Goal: Task Accomplishment & Management: Manage account settings

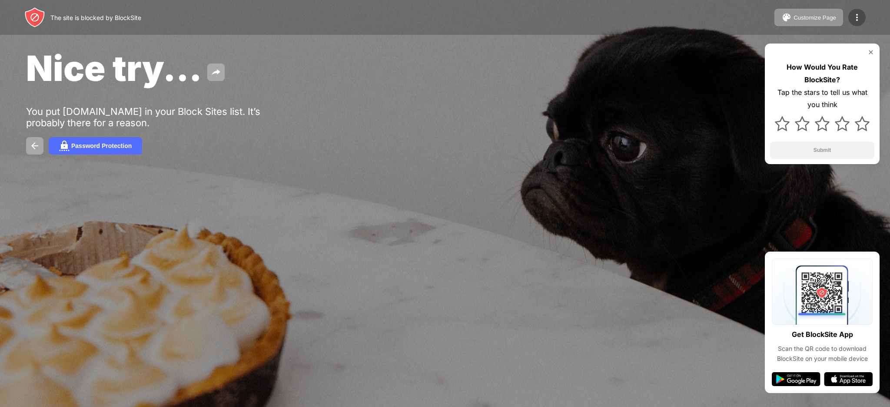
click at [859, 17] on img at bounding box center [857, 17] width 10 height 10
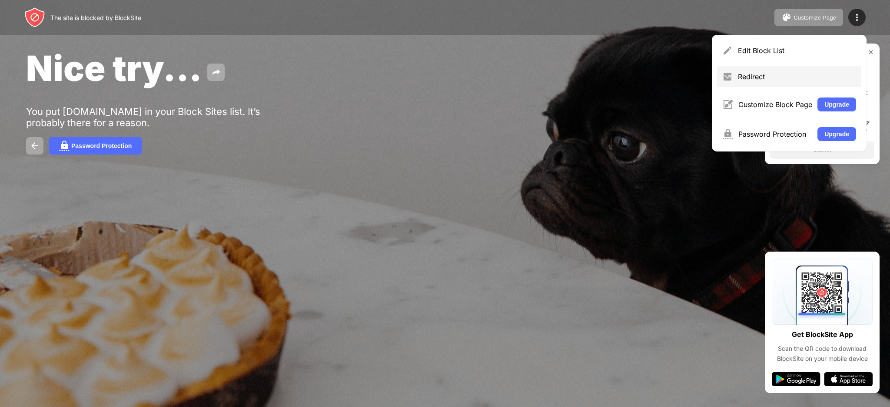
click at [813, 71] on div "Redirect" at bounding box center [789, 76] width 144 height 21
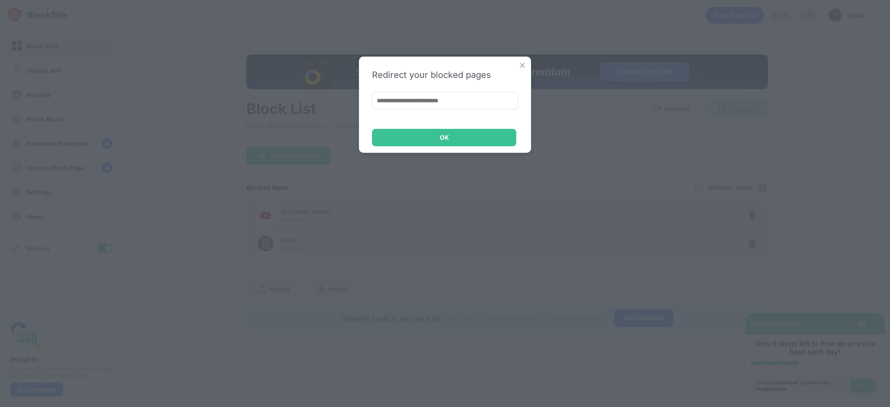
click at [522, 65] on img at bounding box center [522, 65] width 9 height 9
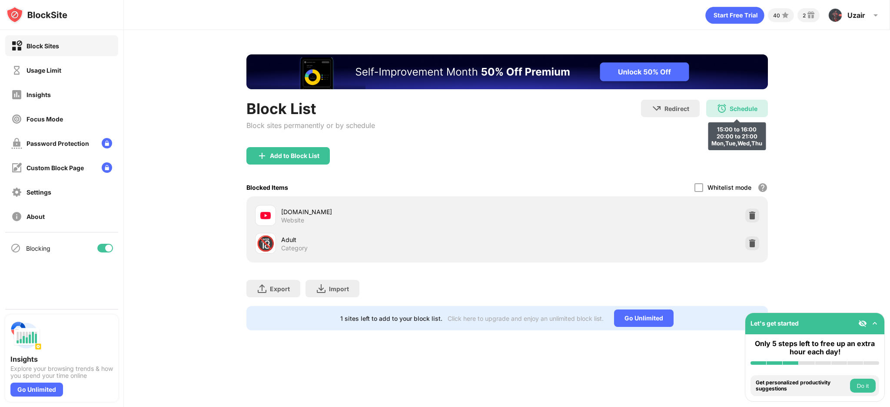
click at [753, 108] on div "Schedule" at bounding box center [744, 108] width 28 height 7
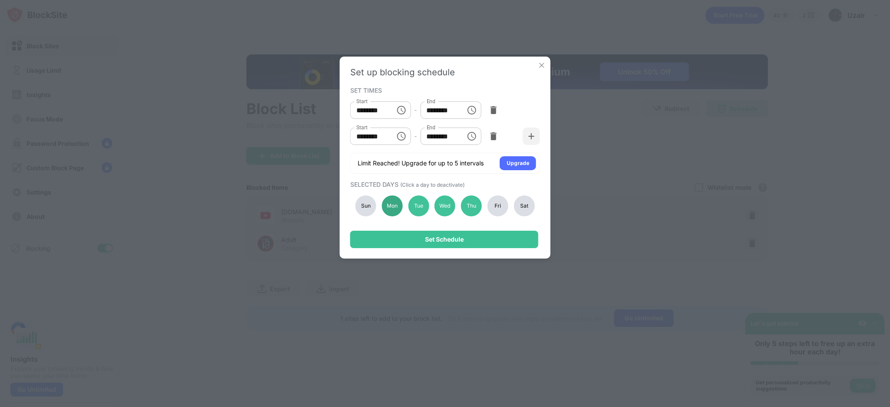
click at [393, 209] on div "Mon" at bounding box center [392, 205] width 21 height 21
click at [423, 242] on div "Set Schedule" at bounding box center [444, 238] width 188 height 17
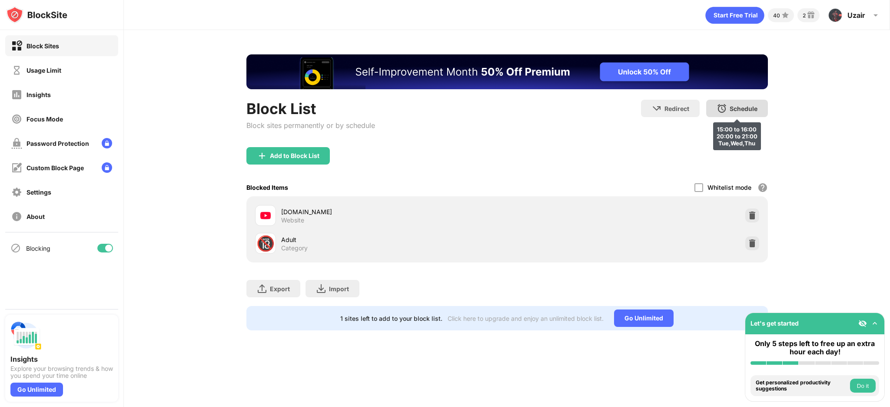
click at [747, 111] on div "Schedule" at bounding box center [744, 108] width 28 height 7
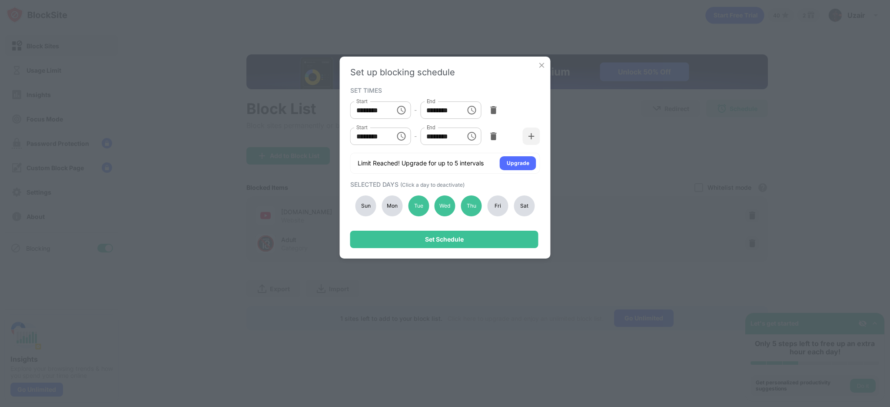
click at [398, 211] on div "Mon" at bounding box center [392, 205] width 21 height 21
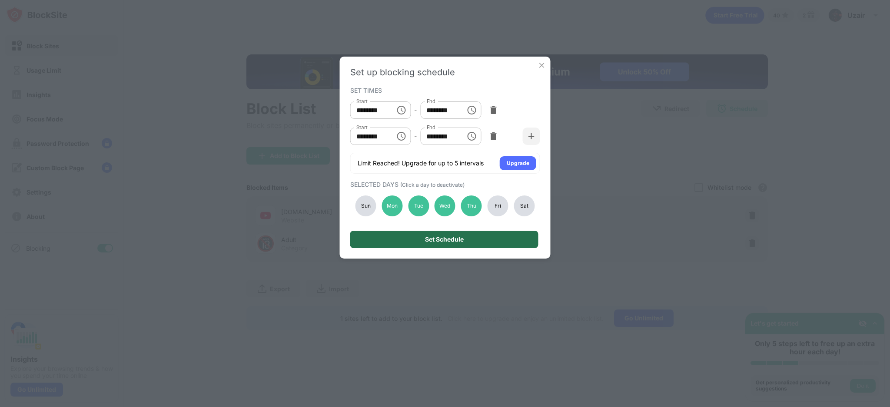
click at [409, 242] on div "Set Schedule" at bounding box center [444, 238] width 188 height 17
